Goal: Task Accomplishment & Management: Complete application form

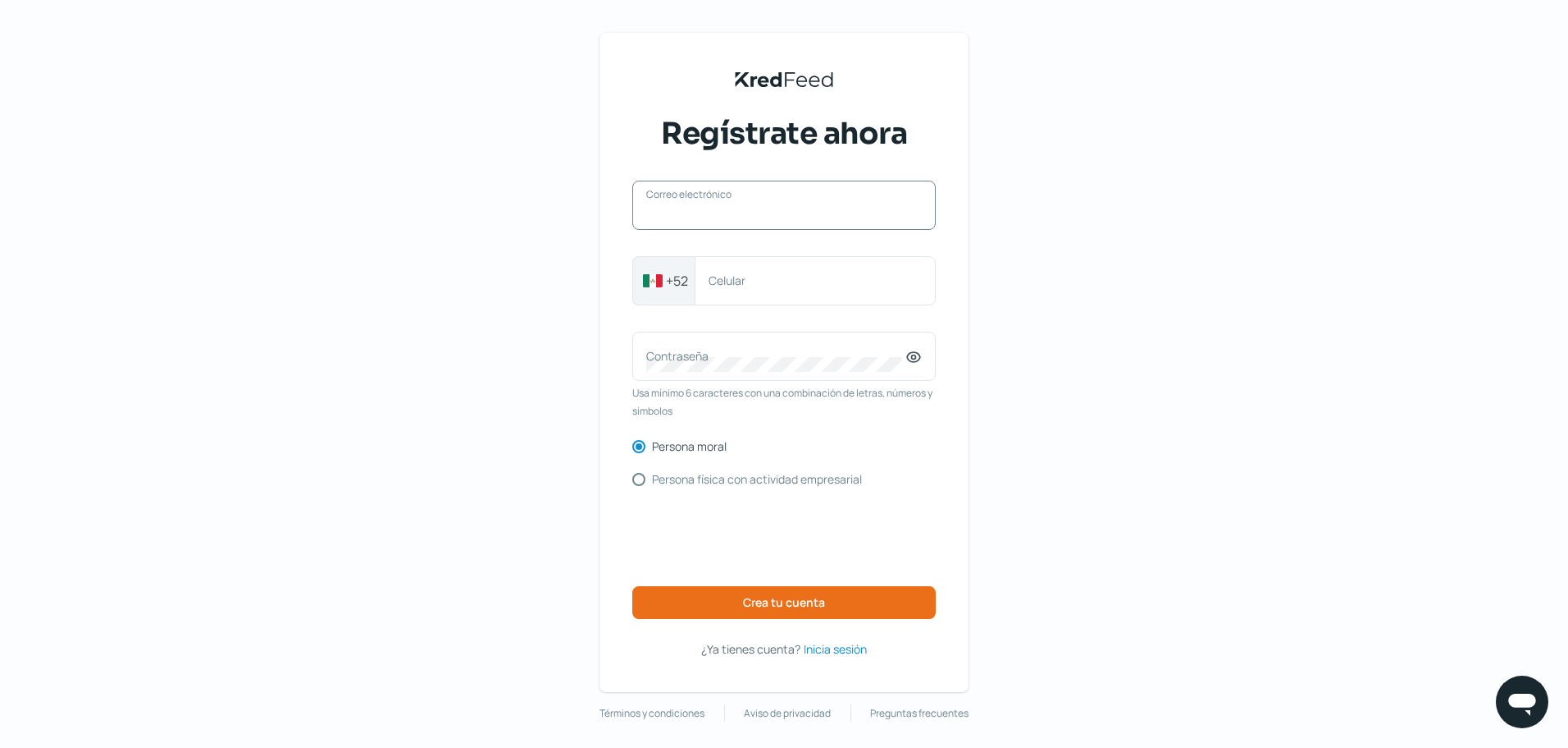
click at [776, 217] on input "Correo electrónico" at bounding box center [784, 213] width 276 height 15
type input "[EMAIL_ADDRESS][DOMAIN_NAME]"
click at [804, 280] on label "Celular" at bounding box center [806, 280] width 197 height 16
click at [804, 280] on input "Celular" at bounding box center [815, 280] width 213 height 15
type input "5626960985"
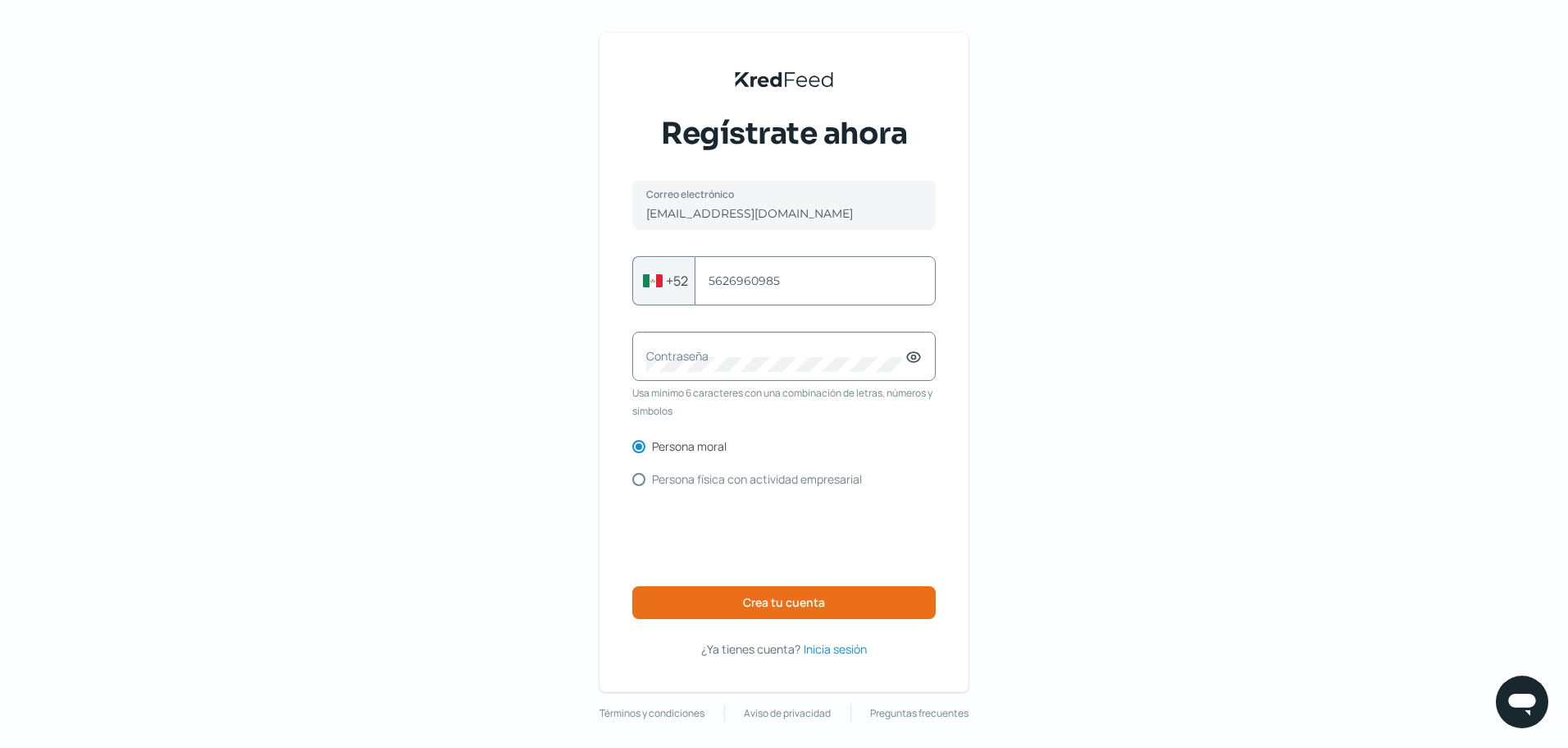
click at [801, 354] on label "Contraseña" at bounding box center [776, 355] width 259 height 16
click at [776, 600] on span "Crea tu cuenta" at bounding box center [784, 602] width 82 height 11
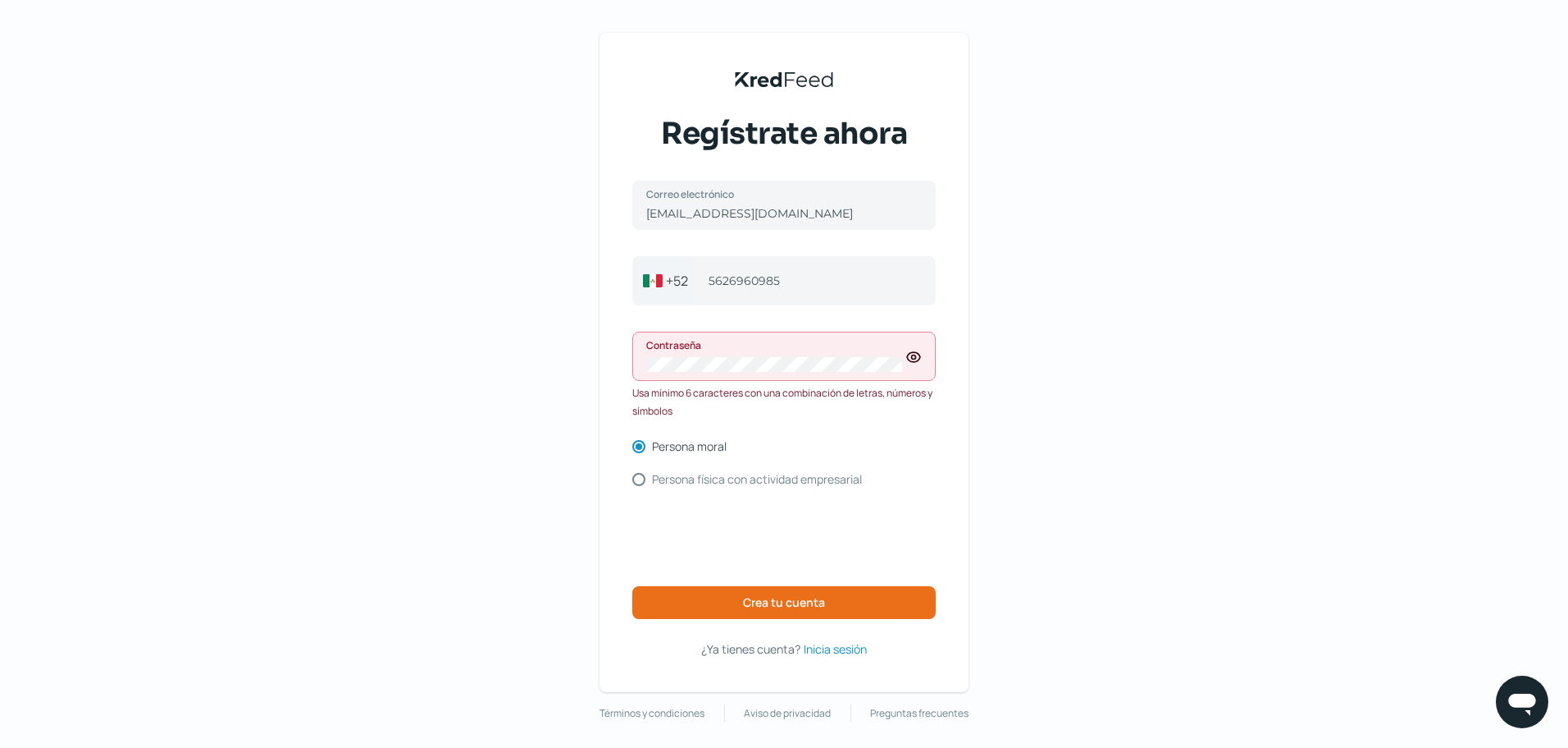
click at [836, 356] on div "Contraseña" at bounding box center [784, 356] width 304 height 50
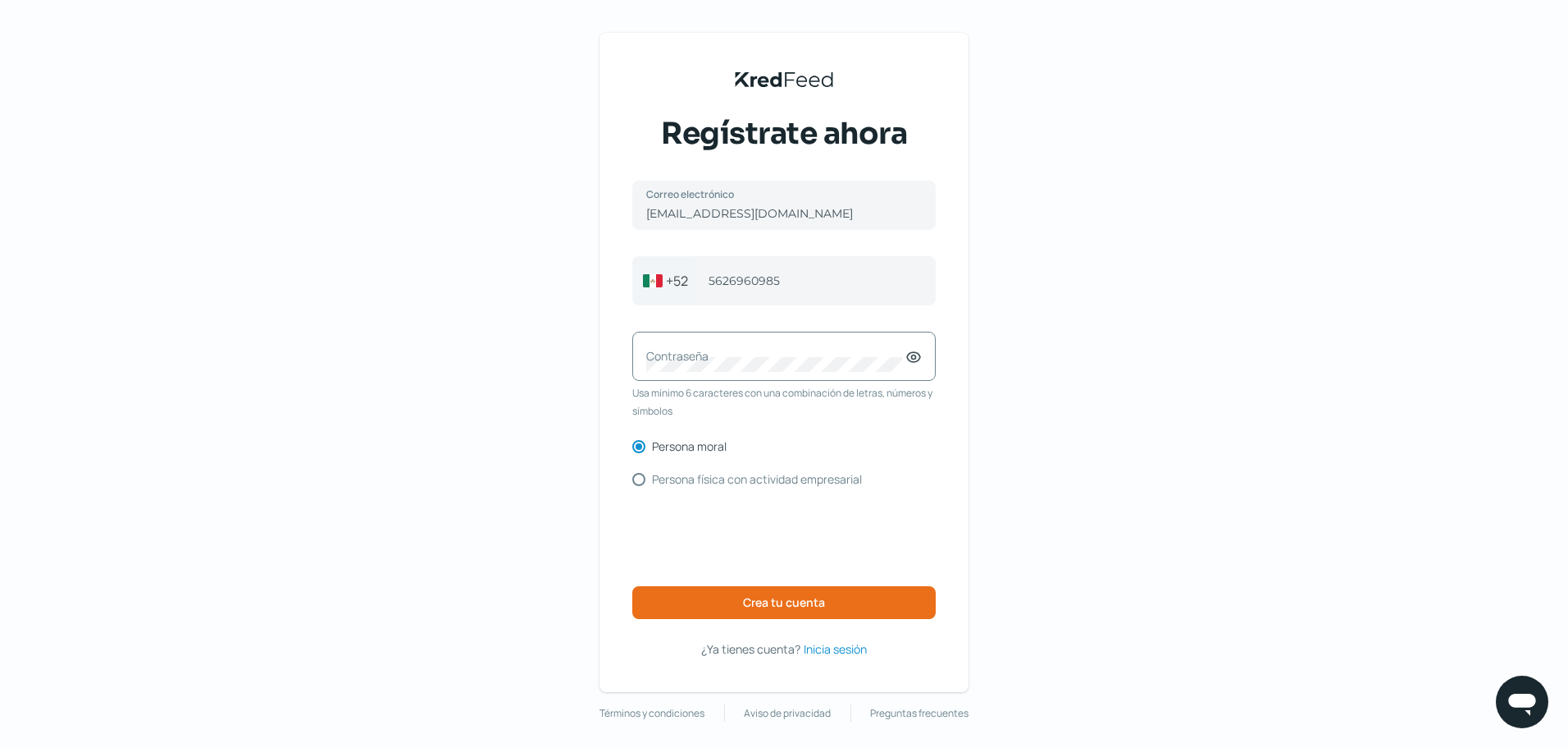
click at [788, 353] on label "Contraseña" at bounding box center [776, 355] width 259 height 16
click at [785, 603] on span "Crea tu cuenta" at bounding box center [784, 602] width 82 height 11
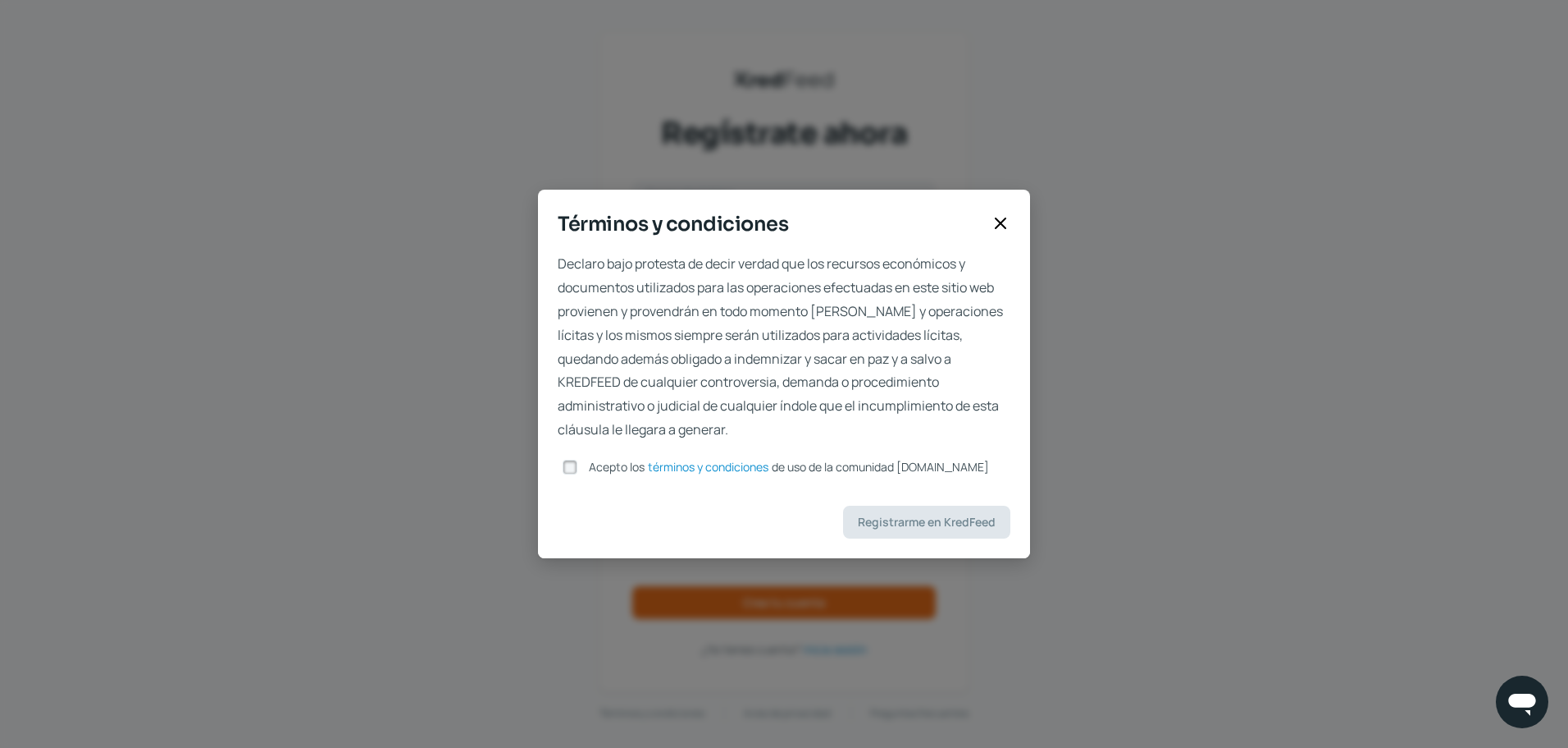
click at [567, 466] on input "Acepto los términos y condiciones de uso de la comunidad [DOMAIN_NAME]" at bounding box center [570, 467] width 15 height 15
checkbox input "true"
click at [915, 519] on span "Registrarme en KredFeed" at bounding box center [926, 522] width 137 height 11
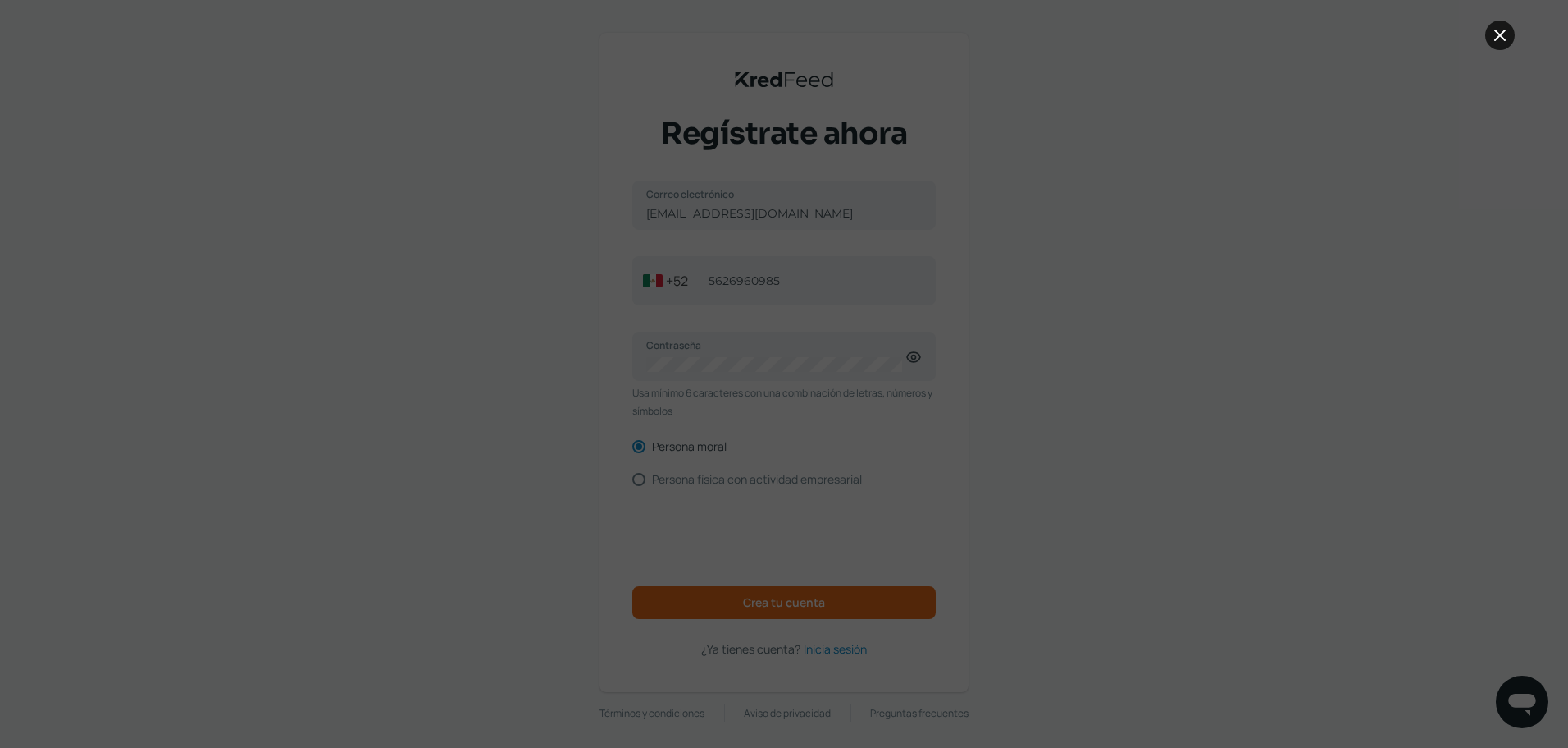
scroll to position [7, 0]
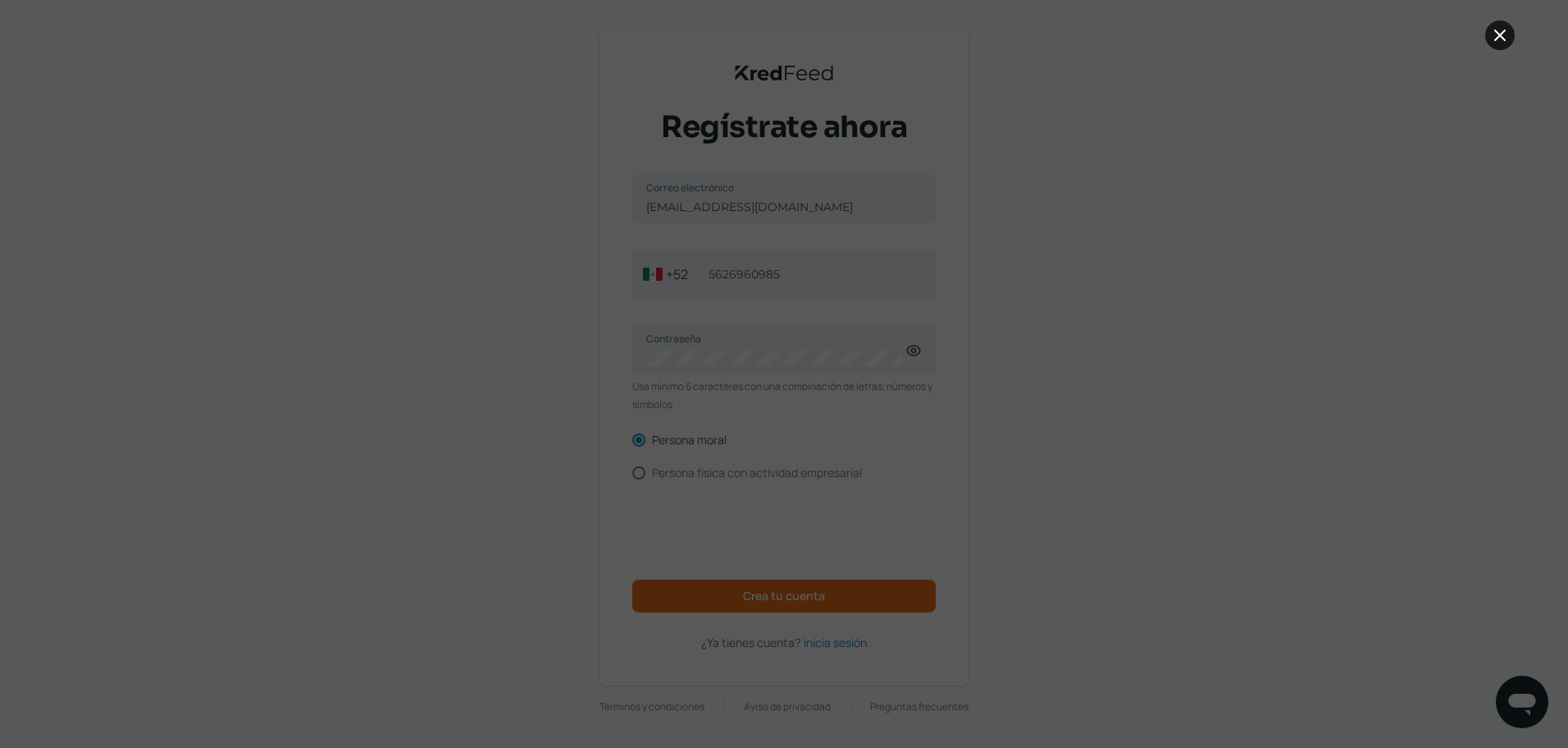
click at [1499, 33] on icon at bounding box center [1500, 35] width 20 height 20
